Goal: Transaction & Acquisition: Download file/media

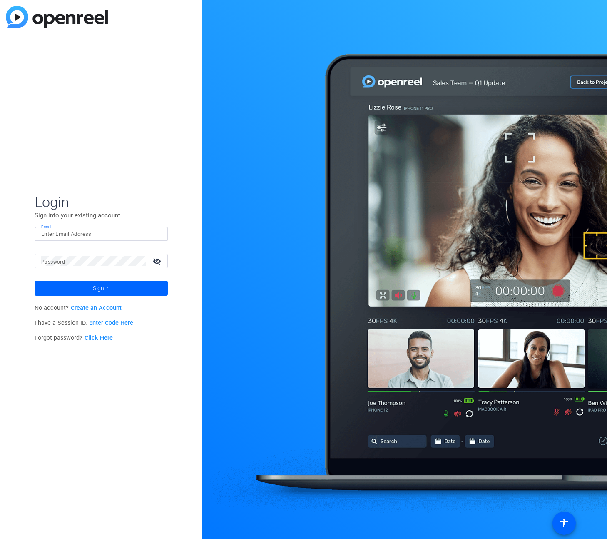
click at [74, 231] on input "Email" at bounding box center [101, 234] width 120 height 10
type input "[EMAIL_ADDRESS][PERSON_NAME][PERSON_NAME][DOMAIN_NAME]"
click at [35, 281] on button "Sign in" at bounding box center [101, 288] width 133 height 15
click at [157, 259] on mat-icon "visibility_off" at bounding box center [158, 261] width 20 height 12
click at [35, 281] on button "Sign in" at bounding box center [101, 288] width 133 height 15
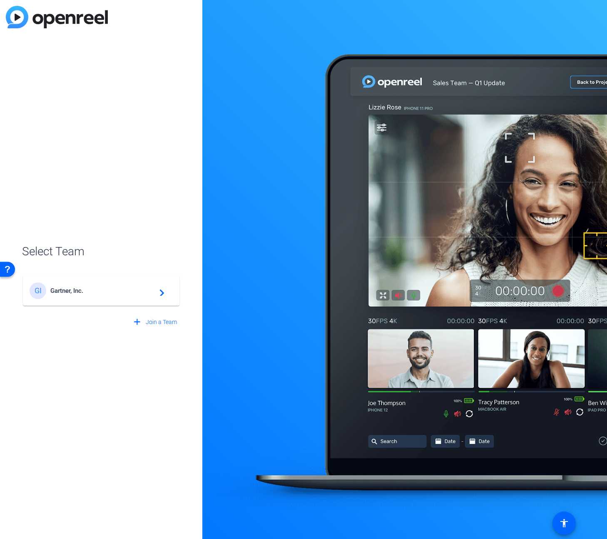
click at [108, 295] on div "GI Gartner, Inc. navigate_next" at bounding box center [101, 290] width 143 height 17
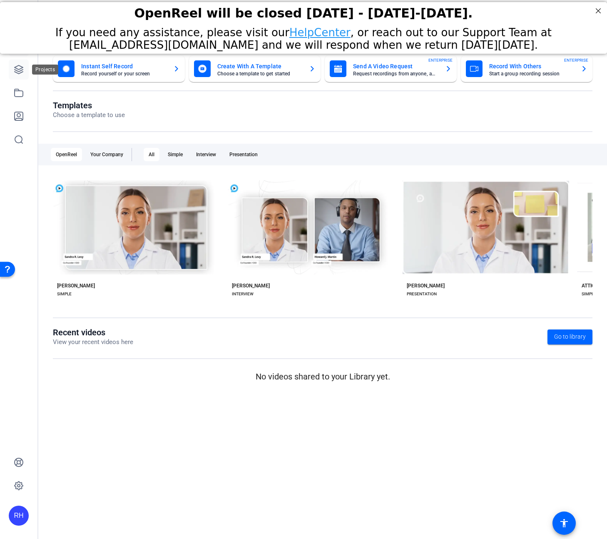
click at [20, 72] on icon at bounding box center [19, 70] width 10 height 10
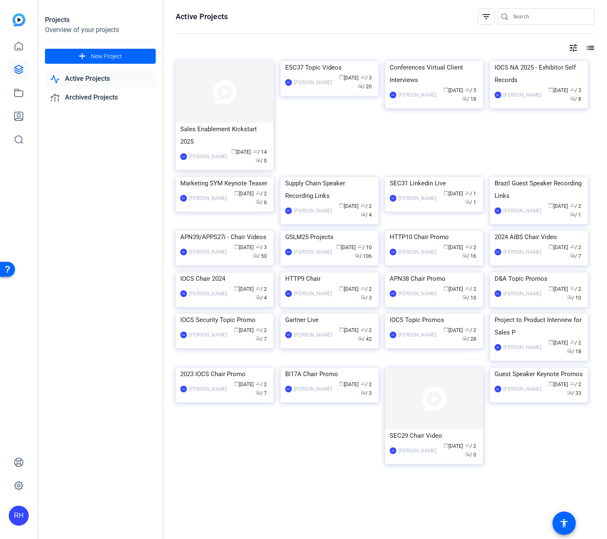
click at [336, 91] on div "calendar_today [DATE] group / 3 radio / 20" at bounding box center [355, 82] width 38 height 17
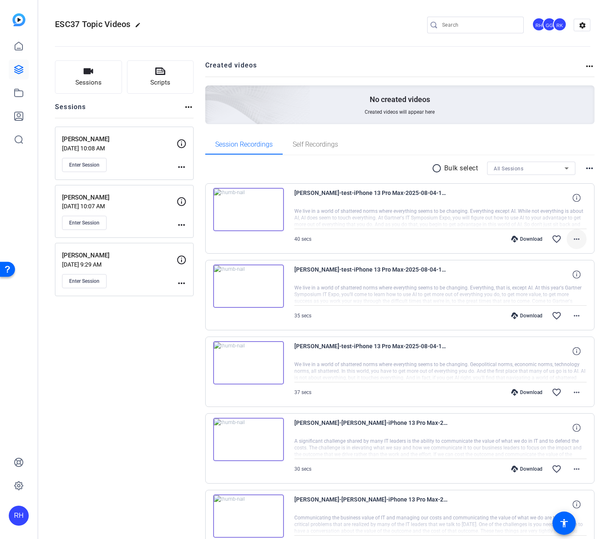
click at [584, 241] on span at bounding box center [577, 239] width 20 height 20
click at [562, 275] on span "Download MP4" at bounding box center [555, 277] width 50 height 10
click at [575, 315] on mat-icon "more_horiz" at bounding box center [577, 316] width 10 height 10
click at [565, 355] on span "Download MP4" at bounding box center [555, 354] width 50 height 10
click at [579, 396] on mat-icon "more_horiz" at bounding box center [577, 392] width 10 height 10
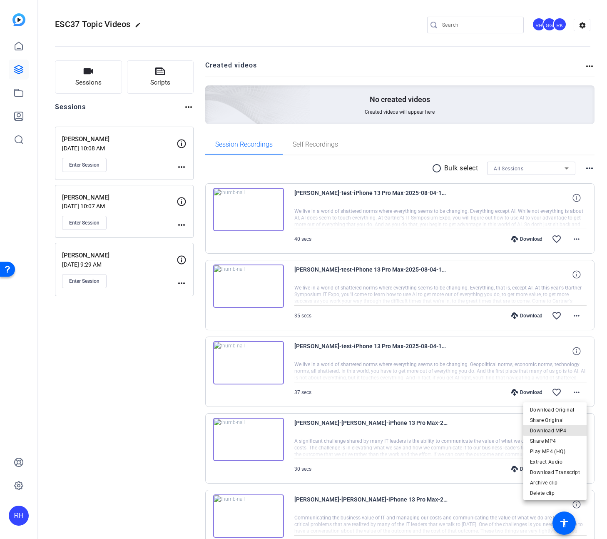
click at [563, 429] on span "Download MP4" at bounding box center [555, 430] width 50 height 10
